Goal: Transaction & Acquisition: Purchase product/service

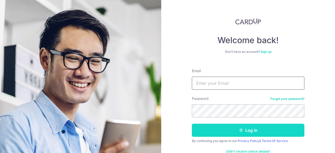
type input "shawchyi@gmail.com"
click at [245, 131] on button "Log in" at bounding box center [248, 130] width 113 height 13
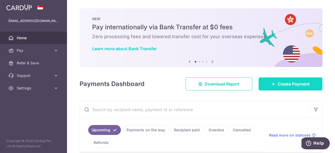
click at [283, 85] on span "Create Payment" at bounding box center [294, 84] width 32 height 6
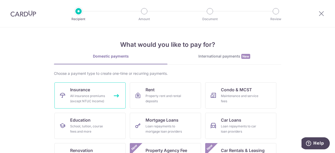
click at [104, 91] on link "Insurance All insurance premiums (except NTUC Income)" at bounding box center [89, 95] width 71 height 26
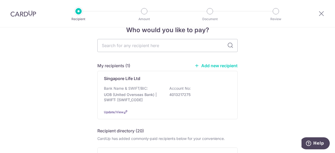
scroll to position [13, 0]
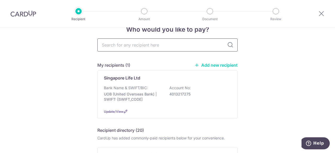
click at [113, 46] on input "text" at bounding box center [167, 44] width 140 height 13
type input "great e"
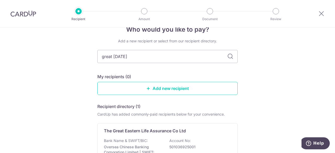
type input "great eastern"
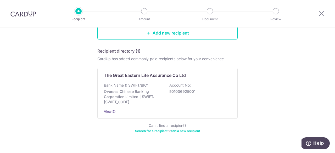
scroll to position [69, 0]
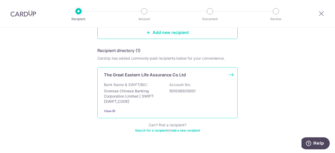
click at [137, 75] on p "The Great Eastern Life Assurance Co Ltd" at bounding box center [145, 75] width 82 height 6
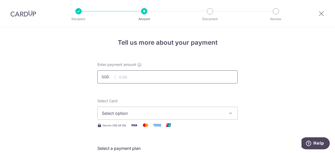
click at [132, 76] on input "text" at bounding box center [167, 76] width 140 height 13
paste input "$343.65"
click at [120, 77] on input "$343.65" at bounding box center [167, 76] width 140 height 13
type input "343.65"
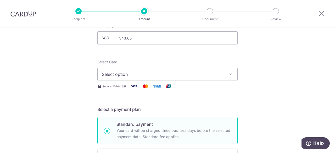
scroll to position [43, 0]
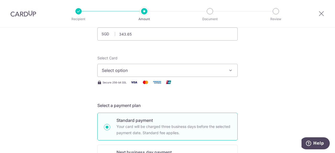
click at [226, 70] on button "Select option" at bounding box center [167, 70] width 140 height 13
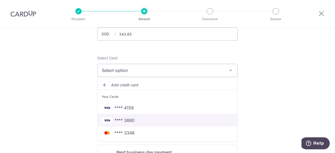
click at [132, 121] on span "**** 3880" at bounding box center [124, 120] width 20 height 6
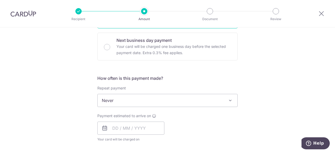
scroll to position [160, 0]
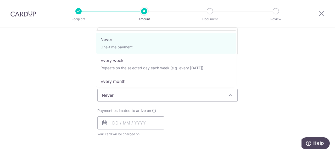
click at [232, 96] on span "Never" at bounding box center [167, 95] width 140 height 13
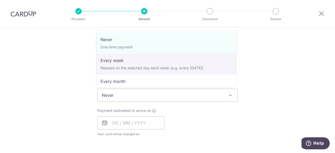
select select "2"
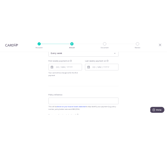
scroll to position [226, 0]
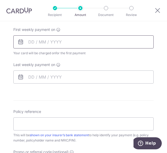
click at [36, 41] on input "text" at bounding box center [83, 41] width 140 height 13
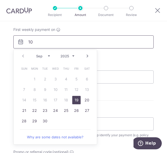
type input "10"
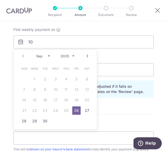
click at [86, 54] on link "Next" at bounding box center [87, 56] width 6 height 6
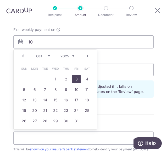
click at [75, 77] on link "3" at bounding box center [76, 79] width 8 height 8
type input "[DATE]"
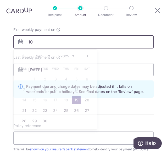
click at [38, 42] on input "10" at bounding box center [83, 41] width 140 height 13
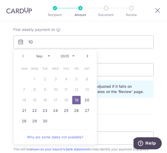
click at [85, 55] on link "Next" at bounding box center [87, 56] width 6 height 6
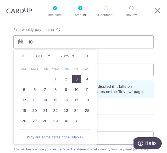
click at [74, 78] on link "3" at bounding box center [76, 79] width 8 height 8
type input "[DATE]"
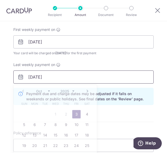
click at [65, 78] on input "[DATE]" at bounding box center [83, 76] width 140 height 13
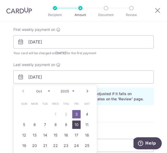
click at [76, 121] on link "10" at bounding box center [76, 124] width 8 height 8
type input "[DATE]"
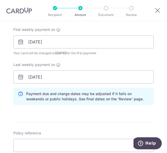
click at [101, 60] on div "First weekly payment on 03/10/2025 Your card will be charged on 30/09/2025 for …" at bounding box center [83, 55] width 147 height 57
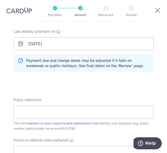
scroll to position [259, 0]
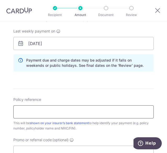
click at [33, 110] on input "Policy reference" at bounding box center [83, 111] width 140 height 13
paste input "0022009965 Sophie"
click at [43, 110] on input "0022009965 Sophie" at bounding box center [83, 111] width 140 height 13
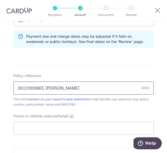
scroll to position [305, 0]
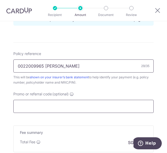
type input "0022009965 Tan Yi Xuan Sophie"
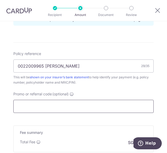
click at [78, 102] on input "Promo or referral code (optional)" at bounding box center [83, 106] width 140 height 13
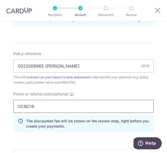
type input "OCBC18"
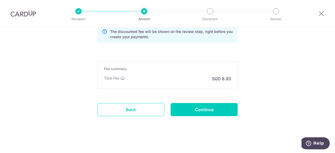
scroll to position [396, 0]
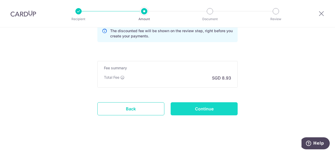
click at [200, 108] on input "Continue" at bounding box center [204, 108] width 67 height 13
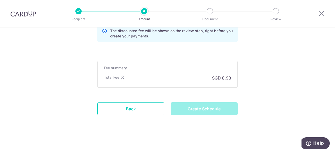
type input "Create Schedule"
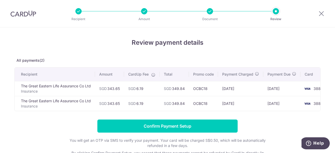
click at [267, 49] on div "Review payment details All payments(2) Recipient Amount CardUp Fee Total Promo …" at bounding box center [167, 102] width 306 height 128
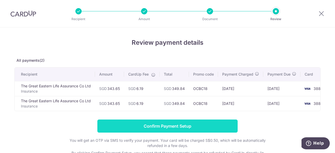
click at [169, 127] on input "Confirm Payment Setup" at bounding box center [167, 126] width 140 height 13
